Goal: Obtain resource: Download file/media

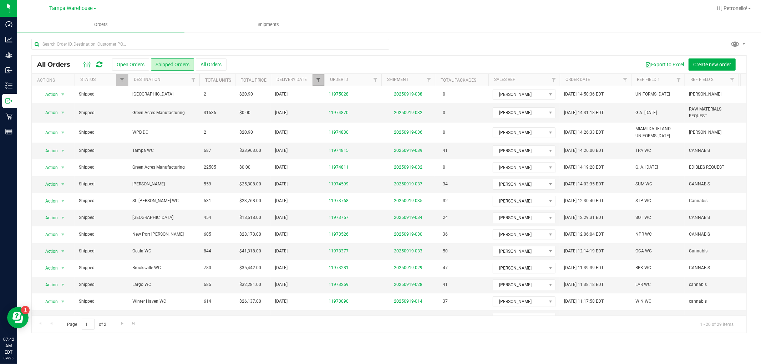
click at [318, 81] on span "Filter" at bounding box center [318, 80] width 6 height 6
click at [382, 121] on span "select" at bounding box center [385, 123] width 6 height 6
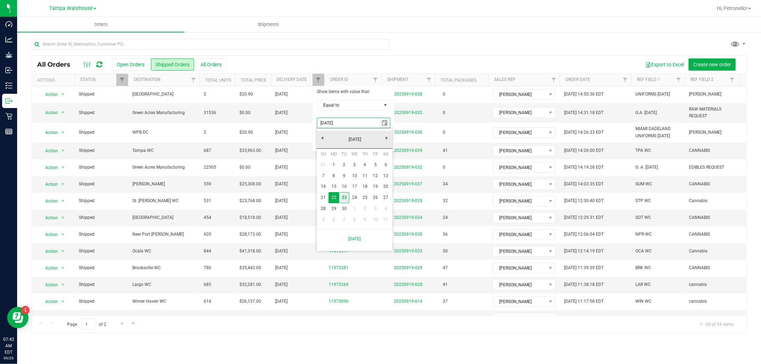
click at [346, 195] on link "23" at bounding box center [344, 197] width 10 height 11
click at [337, 143] on button "Filter" at bounding box center [334, 142] width 34 height 16
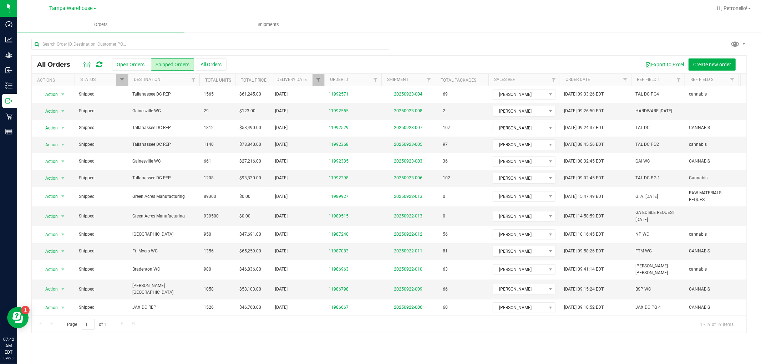
click at [667, 62] on button "Export to Excel" at bounding box center [664, 64] width 48 height 12
click at [319, 82] on span "Filter" at bounding box center [318, 80] width 6 height 6
click at [384, 121] on span "select" at bounding box center [385, 123] width 6 height 6
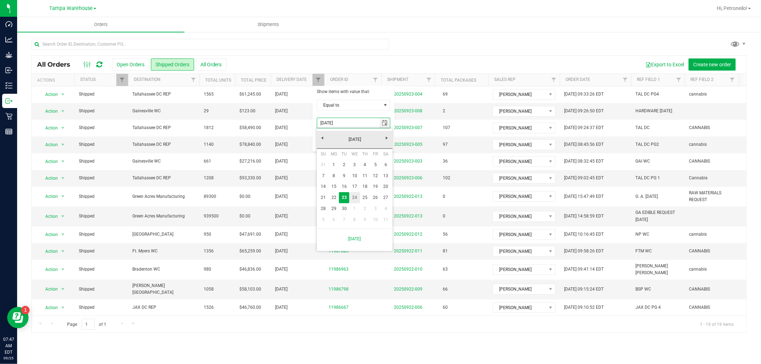
click at [357, 195] on link "24" at bounding box center [354, 197] width 10 height 11
type input "[DATE]"
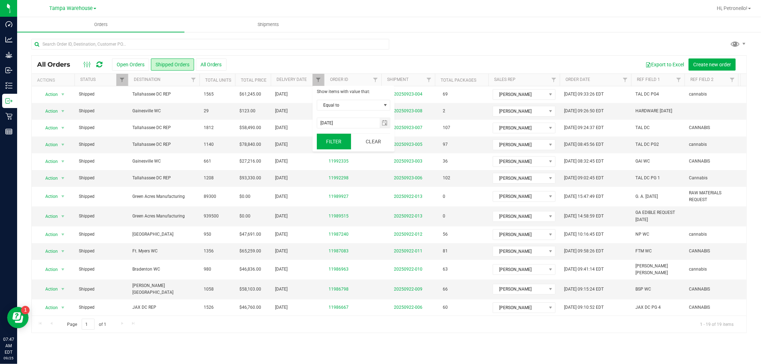
click at [336, 146] on button "Filter" at bounding box center [334, 142] width 34 height 16
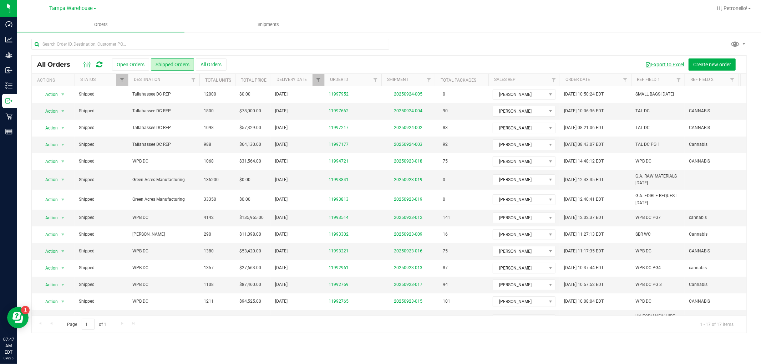
click at [664, 62] on button "Export to Excel" at bounding box center [664, 64] width 48 height 12
